Goal: Browse casually: Explore the website without a specific task or goal

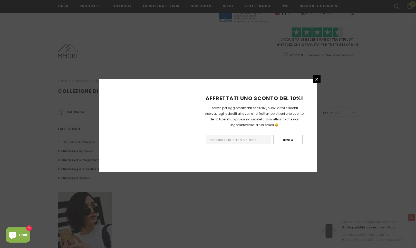
scroll to position [279, 0]
